Goal: Information Seeking & Learning: Find specific fact

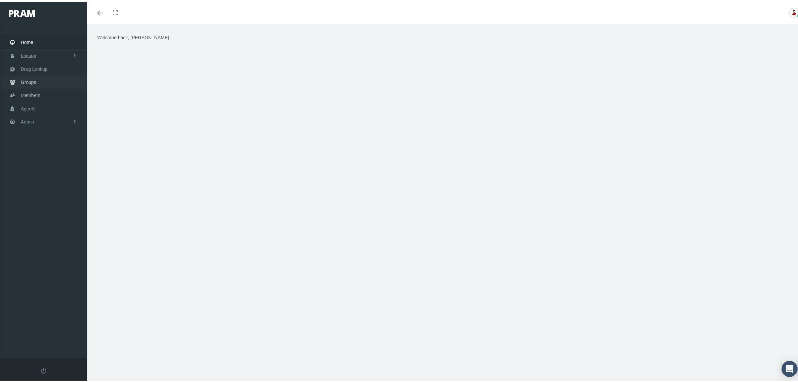
click at [45, 83] on link "Groups" at bounding box center [43, 80] width 87 height 13
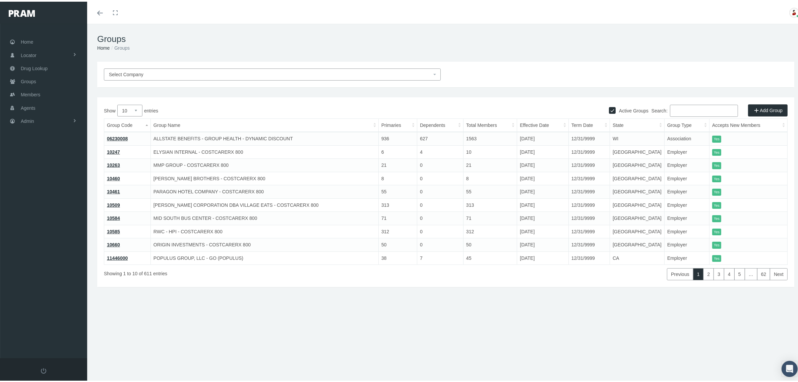
click at [683, 106] on input "Search:" at bounding box center [704, 109] width 68 height 12
paste input "780206MB"
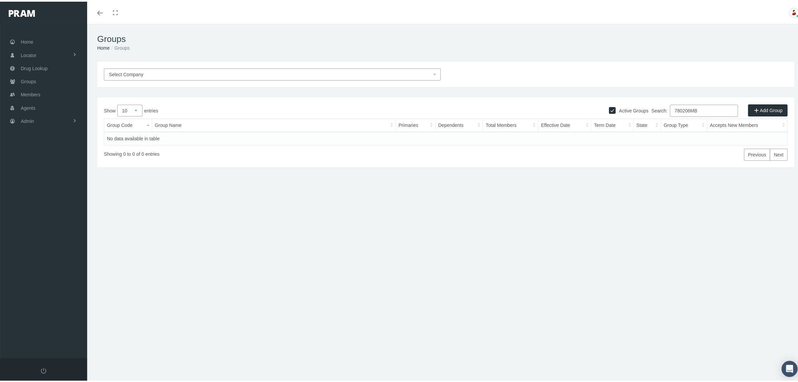
type input "780206MB"
click at [621, 108] on label "Active Groups" at bounding box center [632, 108] width 33 height 7
click at [616, 108] on input "Active Groups" at bounding box center [612, 108] width 7 height 7
checkbox input "false"
click at [691, 106] on input "780206MB" at bounding box center [704, 109] width 68 height 12
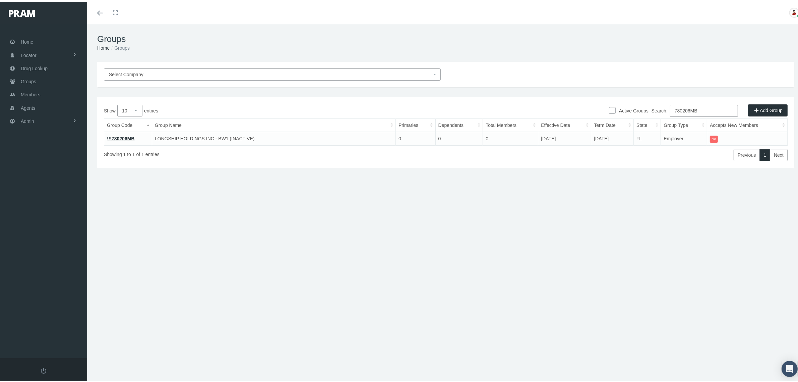
click at [691, 106] on input "780206MB" at bounding box center [704, 109] width 68 height 12
paste input "7"
click at [674, 108] on input "780207MB" at bounding box center [704, 109] width 68 height 12
paste input "216707"
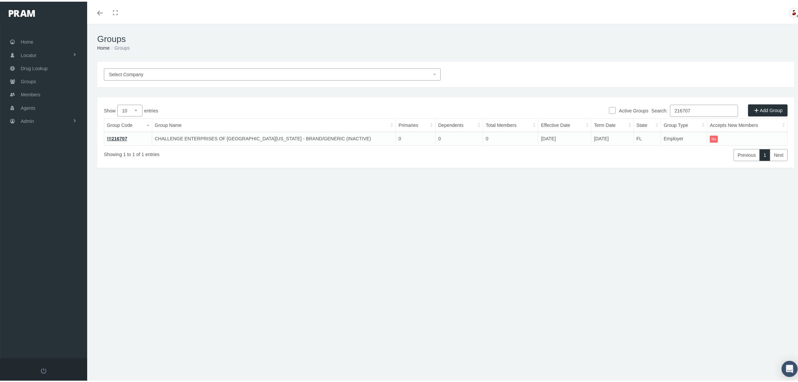
click at [689, 108] on input "216707" at bounding box center [704, 109] width 68 height 12
paste input "730189MB"
click at [678, 107] on input "730189MB" at bounding box center [704, 109] width 68 height 12
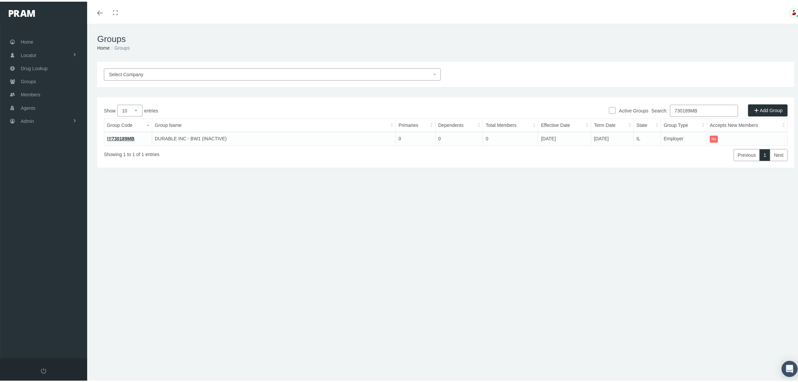
paste input "12475000"
type input "12475000"
click at [124, 135] on link "12475000" at bounding box center [117, 136] width 21 height 5
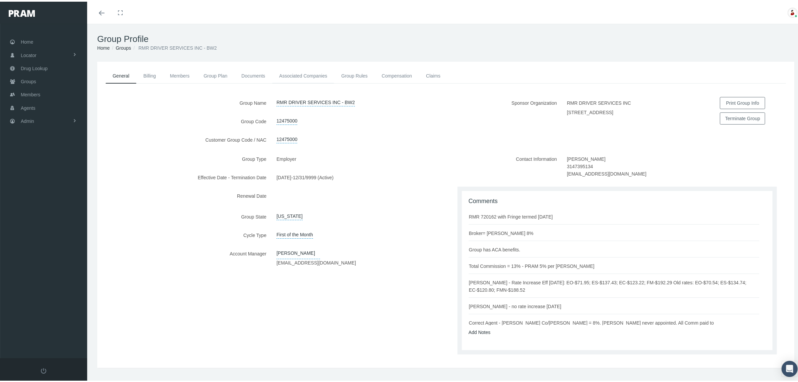
click at [300, 74] on link "Associated Companies" at bounding box center [303, 74] width 62 height 15
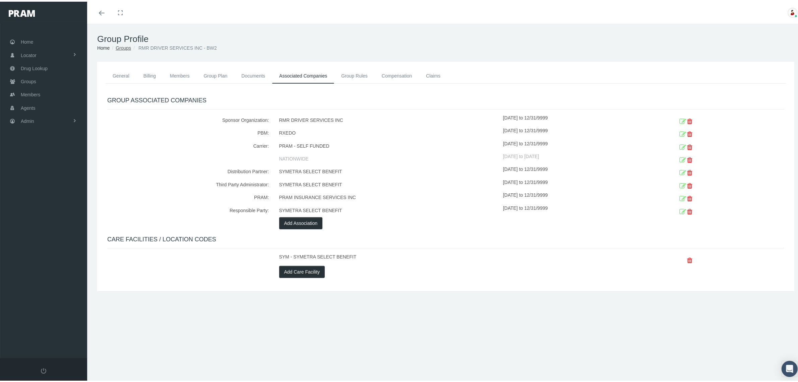
click at [127, 46] on link "Groups" at bounding box center [123, 46] width 15 height 5
click at [39, 116] on link "Admin" at bounding box center [43, 119] width 87 height 13
click at [52, 204] on link "Companies" at bounding box center [43, 209] width 87 height 12
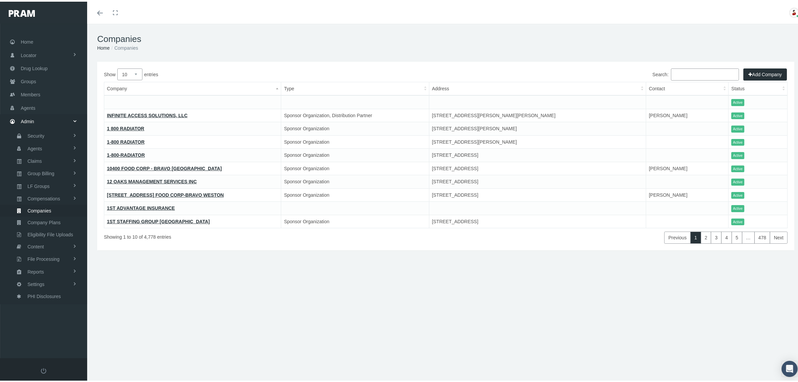
click at [676, 72] on input "Search:" at bounding box center [705, 73] width 68 height 12
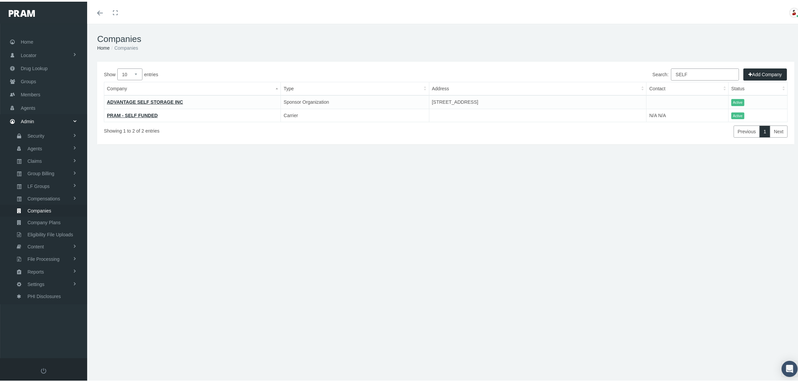
type input "SELF"
click at [136, 112] on link "PRAM - SELF FUNDED" at bounding box center [132, 113] width 51 height 5
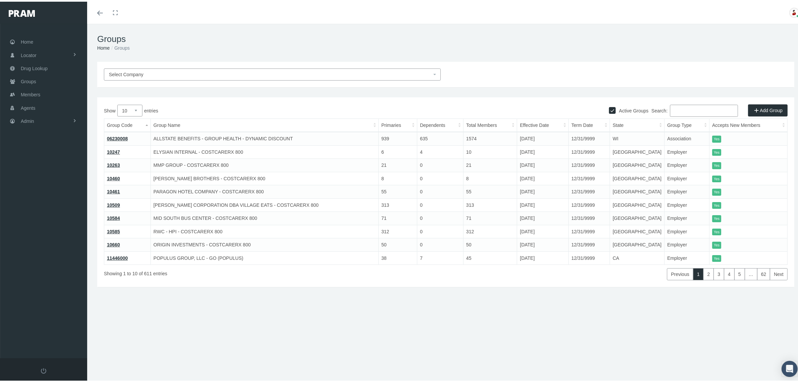
click at [686, 106] on input "Search:" at bounding box center [704, 109] width 68 height 12
paste input "42100518305"
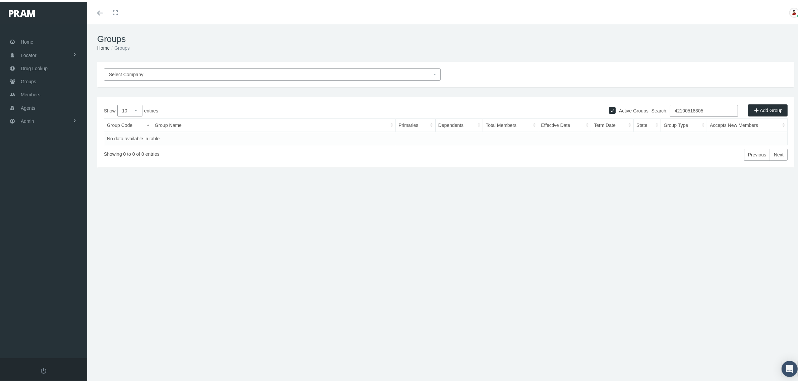
type input "42100518305"
click at [626, 111] on label "Active Groups" at bounding box center [632, 108] width 33 height 7
click at [616, 111] on input "Active Groups" at bounding box center [612, 108] width 7 height 7
checkbox input "false"
click at [676, 107] on input "42100518305" at bounding box center [704, 109] width 68 height 12
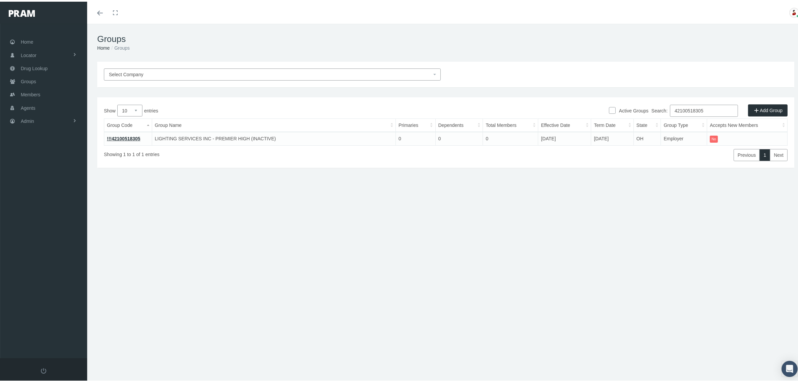
click at [676, 107] on input "42100518305" at bounding box center [704, 109] width 68 height 12
paste input "216520"
click at [704, 112] on input "216520" at bounding box center [704, 109] width 68 height 12
paste input "19"
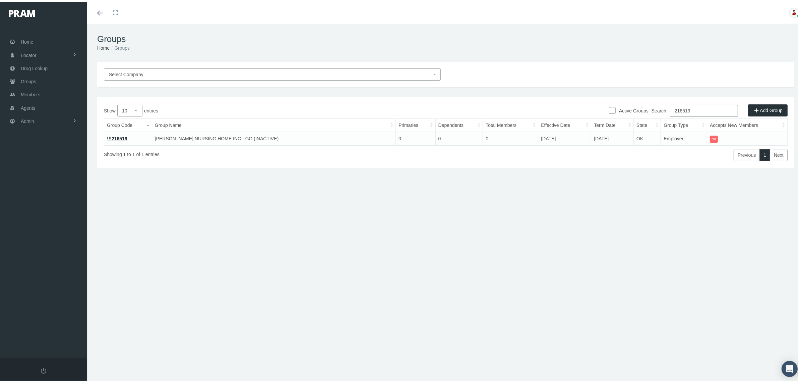
click at [691, 110] on input "216519" at bounding box center [704, 109] width 68 height 12
paste input "IB0357A"
click at [692, 110] on input "IB0357A" at bounding box center [704, 109] width 68 height 12
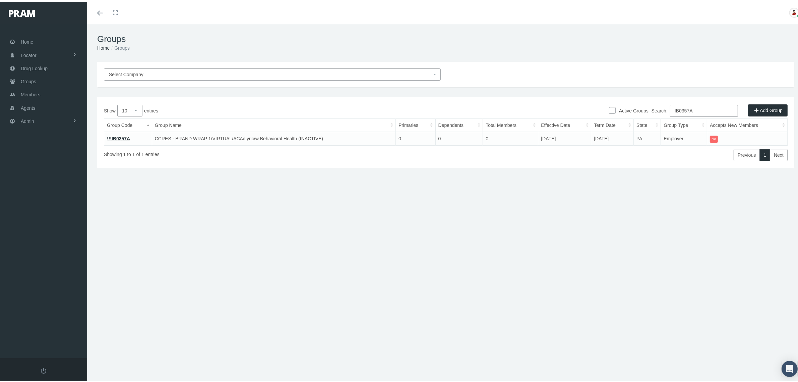
paste input "730212MB"
click at [676, 108] on input "730212MB" at bounding box center [704, 109] width 68 height 12
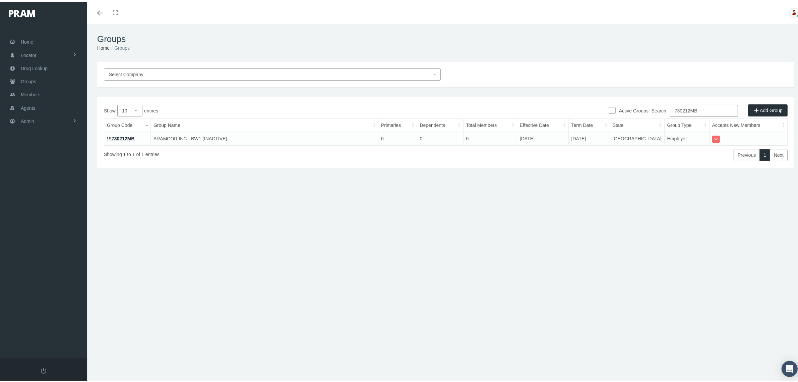
paste input "196"
type input "730196MB"
